Goal: Transaction & Acquisition: Purchase product/service

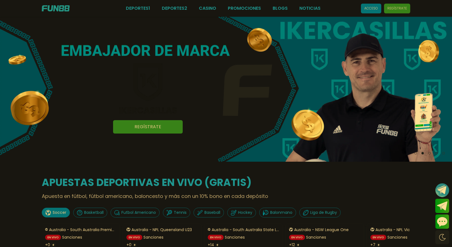
scroll to position [28, 0]
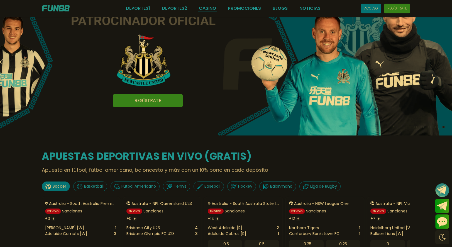
click at [210, 10] on link "CASINO" at bounding box center [207, 8] width 17 height 7
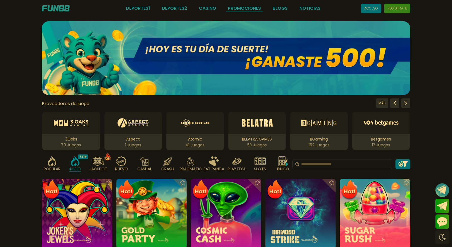
click at [249, 9] on link "Promociones" at bounding box center [244, 8] width 33 height 7
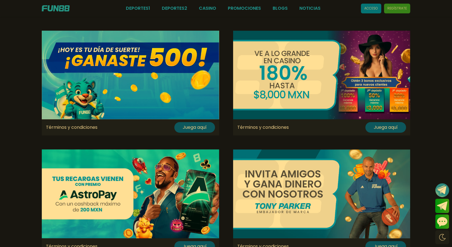
click at [196, 126] on button "Juega aquí" at bounding box center [194, 127] width 41 height 11
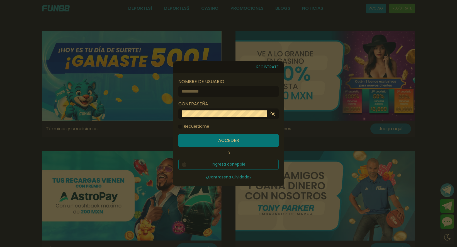
type input "*******"
click at [239, 140] on button "Acceder" at bounding box center [228, 140] width 100 height 13
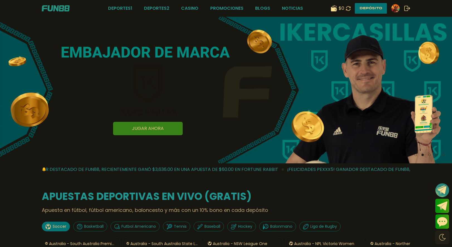
click at [366, 9] on button "Depósito" at bounding box center [371, 8] width 32 height 11
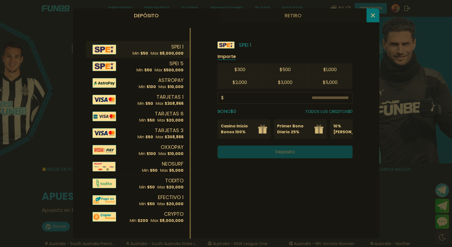
click at [231, 97] on input at bounding box center [286, 97] width 125 height 7
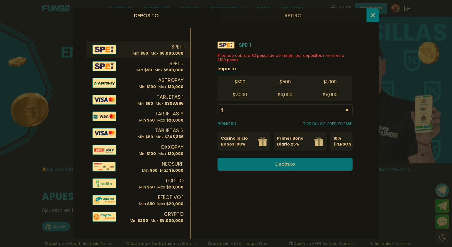
type input "**"
click at [319, 125] on p "TODOS LOS CREDITOS $ 50" at bounding box center [328, 124] width 50 height 6
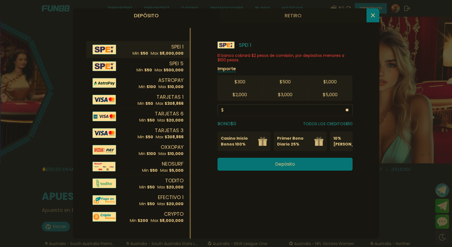
click at [343, 139] on p "10% [PERSON_NAME]" at bounding box center [350, 141] width 34 height 12
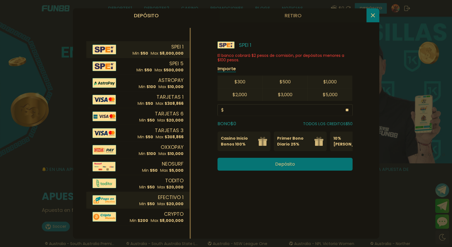
scroll to position [84, 0]
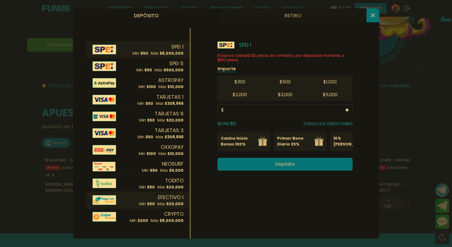
click at [160, 201] on p "Max $ 20,000" at bounding box center [170, 204] width 26 height 6
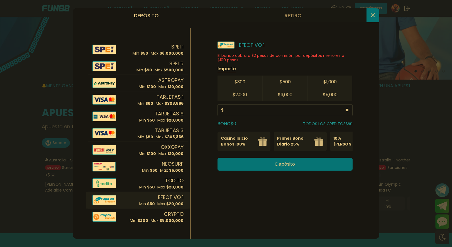
click at [299, 138] on p "Primer Bono Diario 25%" at bounding box center [294, 141] width 34 height 12
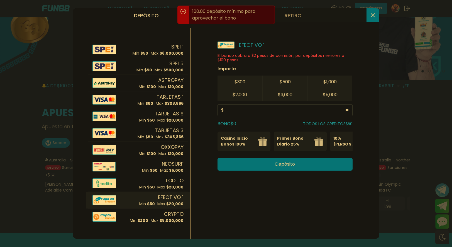
click at [249, 143] on p "Casino Inicio Bonos 100%" at bounding box center [238, 141] width 34 height 12
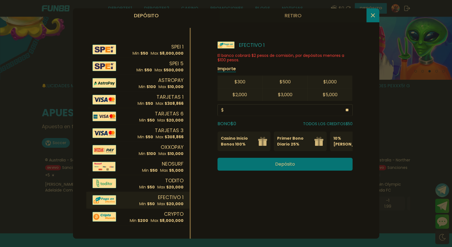
click at [249, 143] on p "Casino Inicio Bonos 100%" at bounding box center [238, 141] width 34 height 12
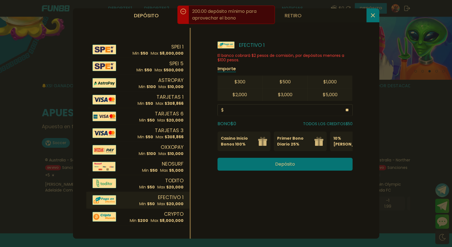
click at [344, 141] on p "10% [PERSON_NAME]" at bounding box center [350, 141] width 34 height 12
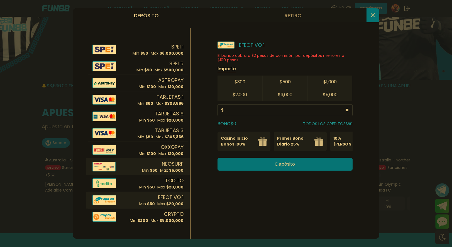
click at [163, 168] on p "Max $ 5,000" at bounding box center [171, 170] width 23 height 6
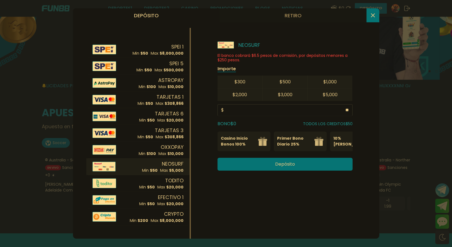
click at [240, 121] on div "BONO $ 0 TODOS LOS CREDITOS $ 50" at bounding box center [285, 123] width 135 height 7
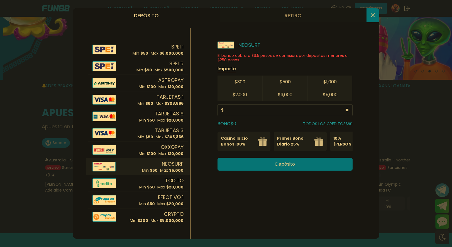
click at [236, 124] on label "BONO $ 0" at bounding box center [227, 123] width 19 height 7
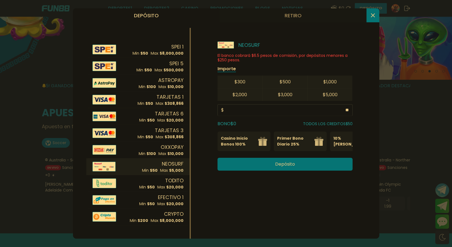
click at [311, 122] on p "TODOS LOS CREDITOS $ 50" at bounding box center [328, 124] width 50 height 6
click at [296, 140] on p "Primer Bono Diario 25%" at bounding box center [294, 141] width 34 height 12
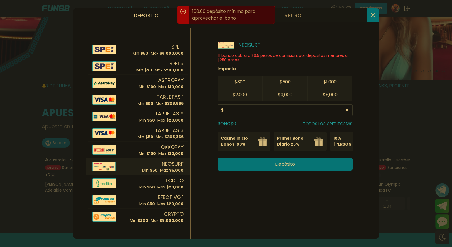
click at [242, 147] on p "Casino Inicio Bonos 100%" at bounding box center [238, 141] width 34 height 12
click at [341, 140] on p "10% [PERSON_NAME]" at bounding box center [350, 141] width 34 height 12
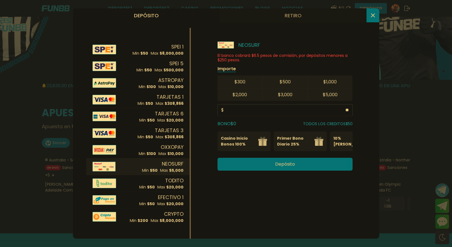
click at [375, 14] on button at bounding box center [373, 15] width 13 height 14
